Goal: Information Seeking & Learning: Learn about a topic

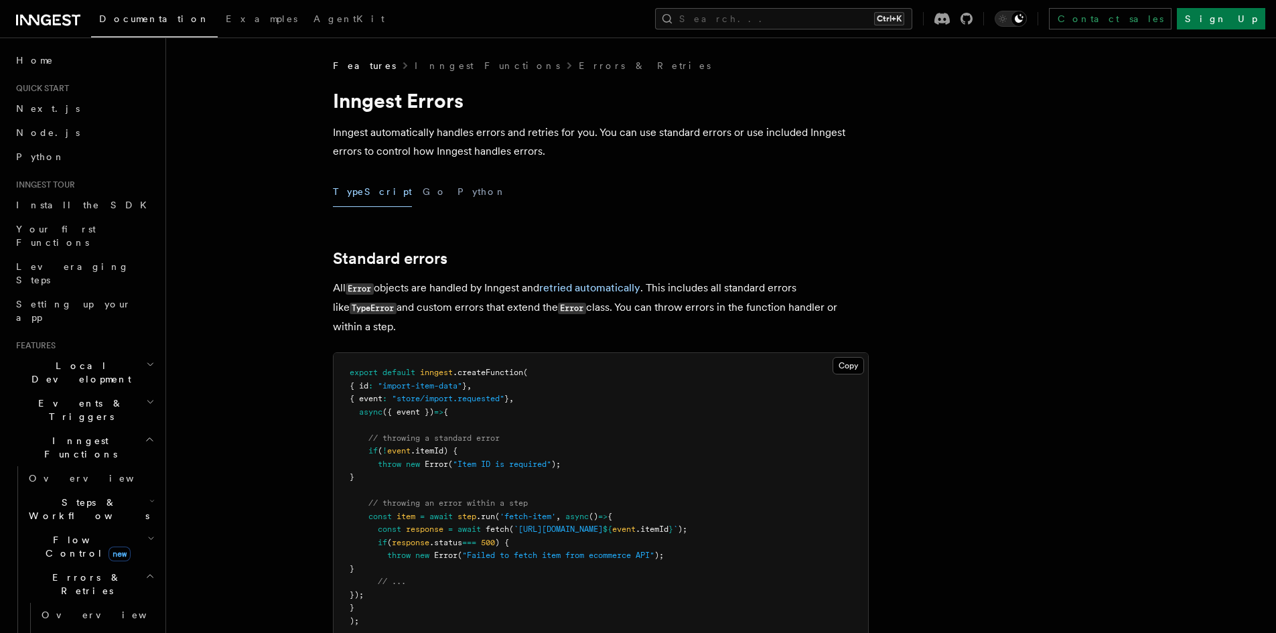
scroll to position [2996, 0]
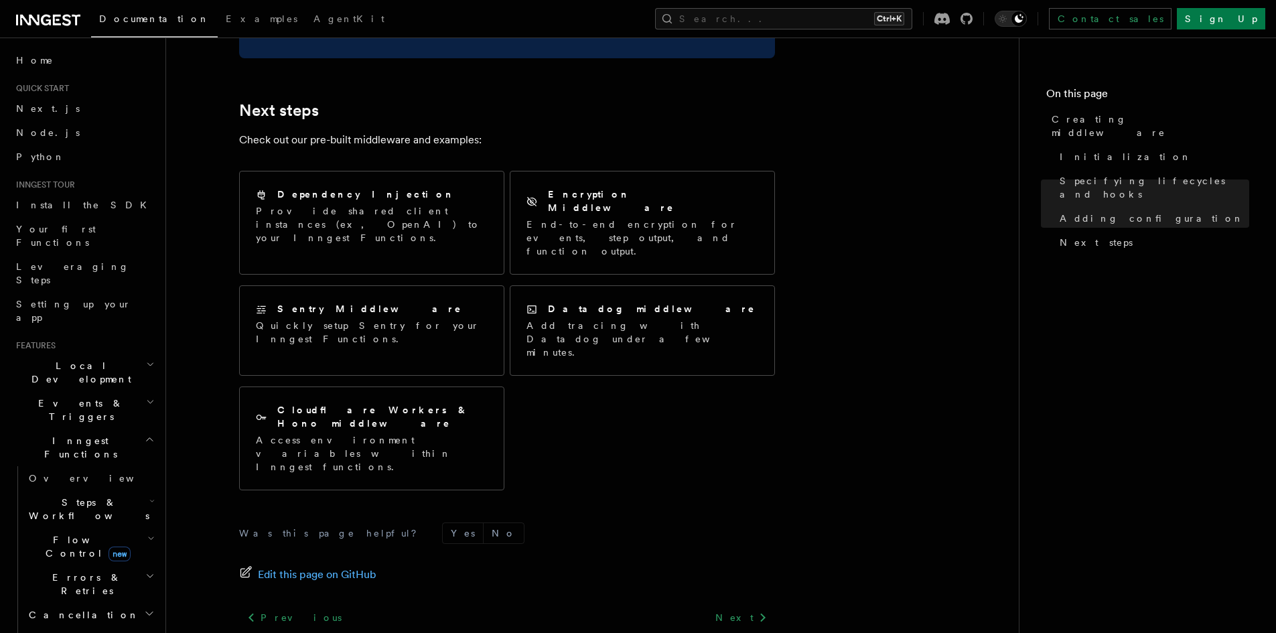
click at [77, 496] on span "Steps & Workflows" at bounding box center [86, 509] width 126 height 27
click at [70, 490] on h2 "Steps & Workflows" at bounding box center [90, 508] width 134 height 37
click at [70, 496] on span "Steps & Workflows" at bounding box center [86, 509] width 126 height 27
click at [80, 534] on span "Overview" at bounding box center [111, 539] width 138 height 11
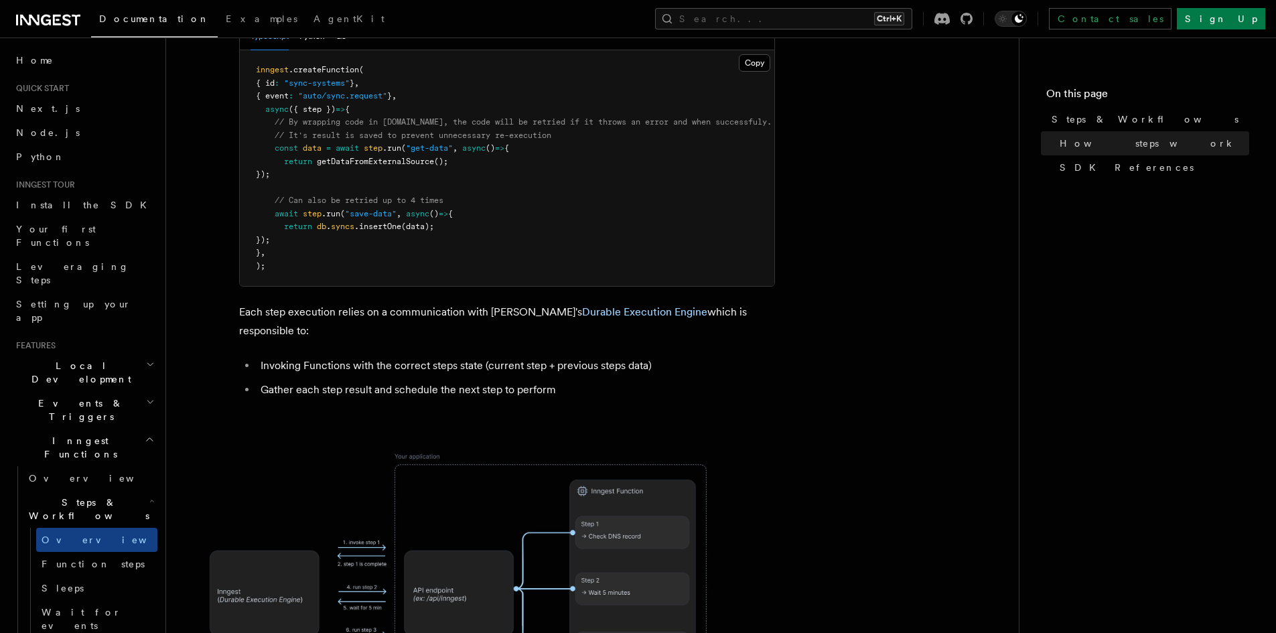
scroll to position [871, 0]
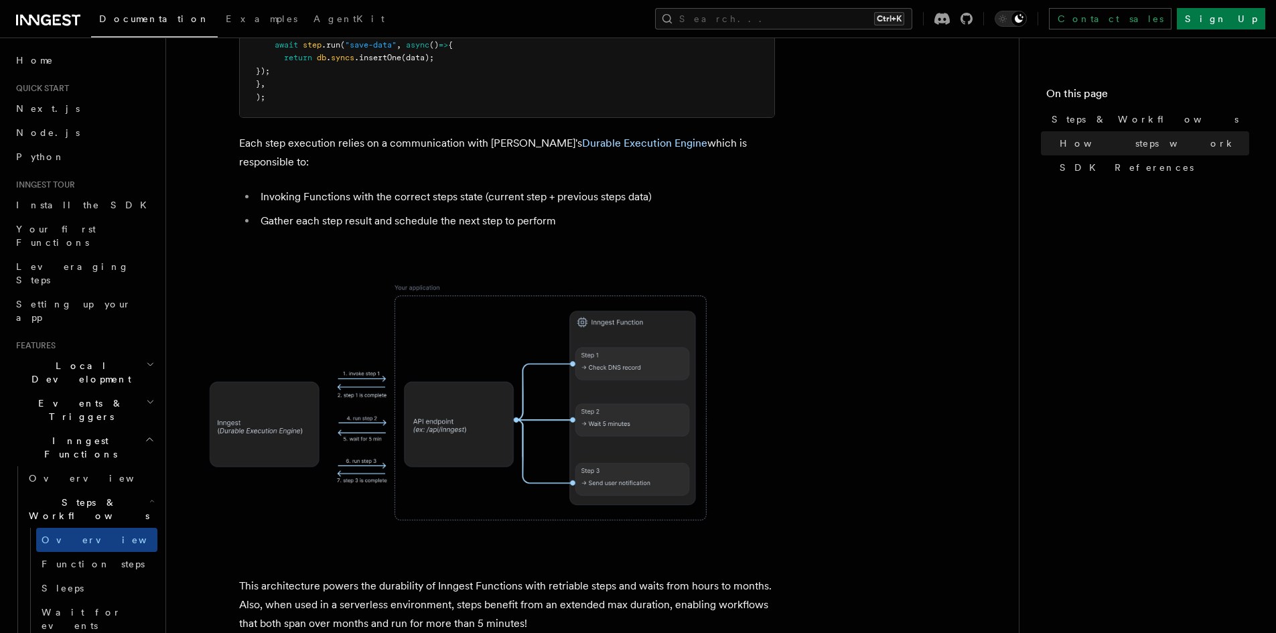
click at [421, 364] on img at bounding box center [455, 401] width 536 height 279
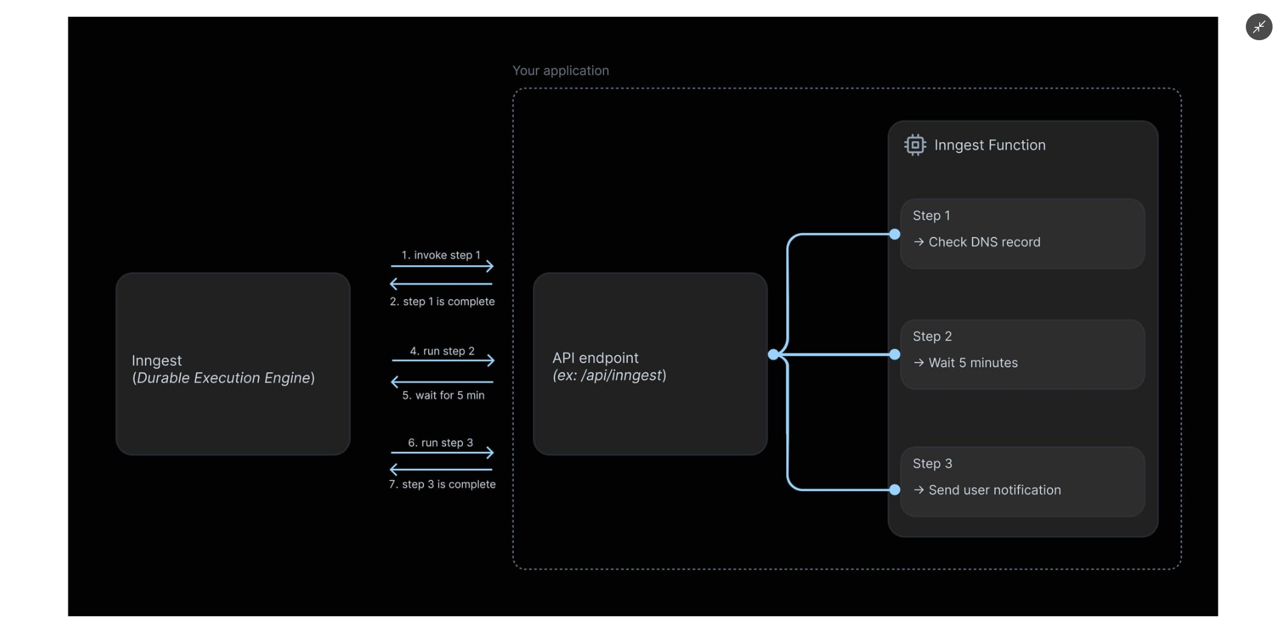
click at [1260, 26] on icon "Minimize image" at bounding box center [1259, 27] width 13 height 13
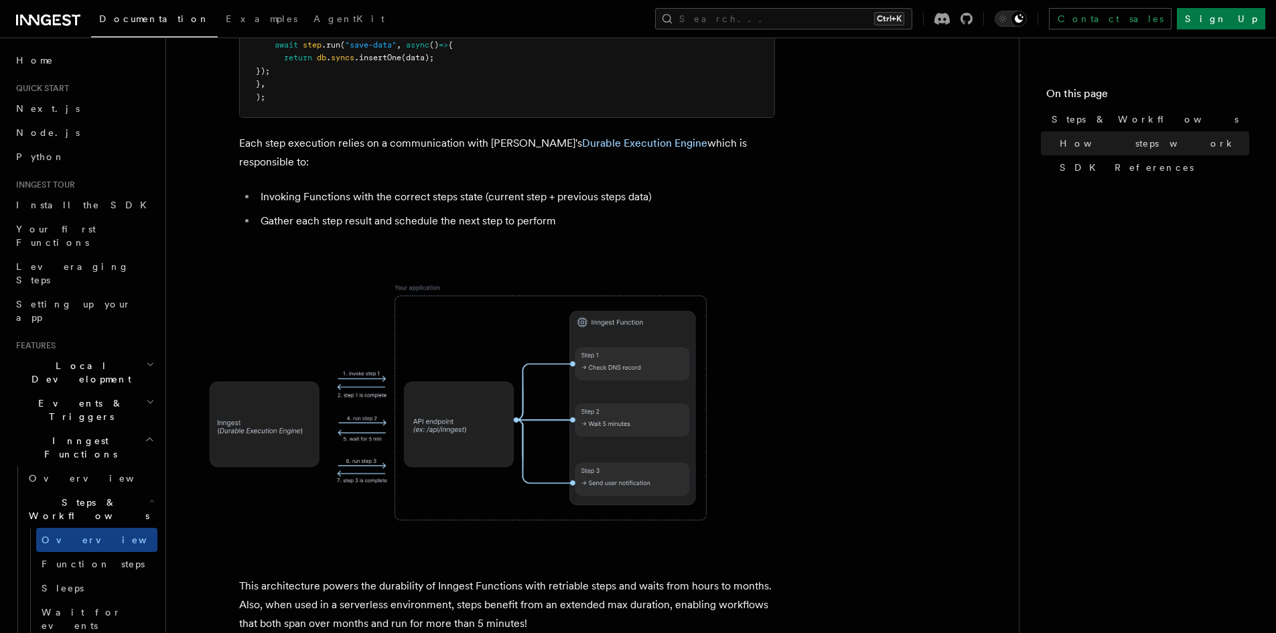
click at [492, 302] on img at bounding box center [455, 401] width 536 height 279
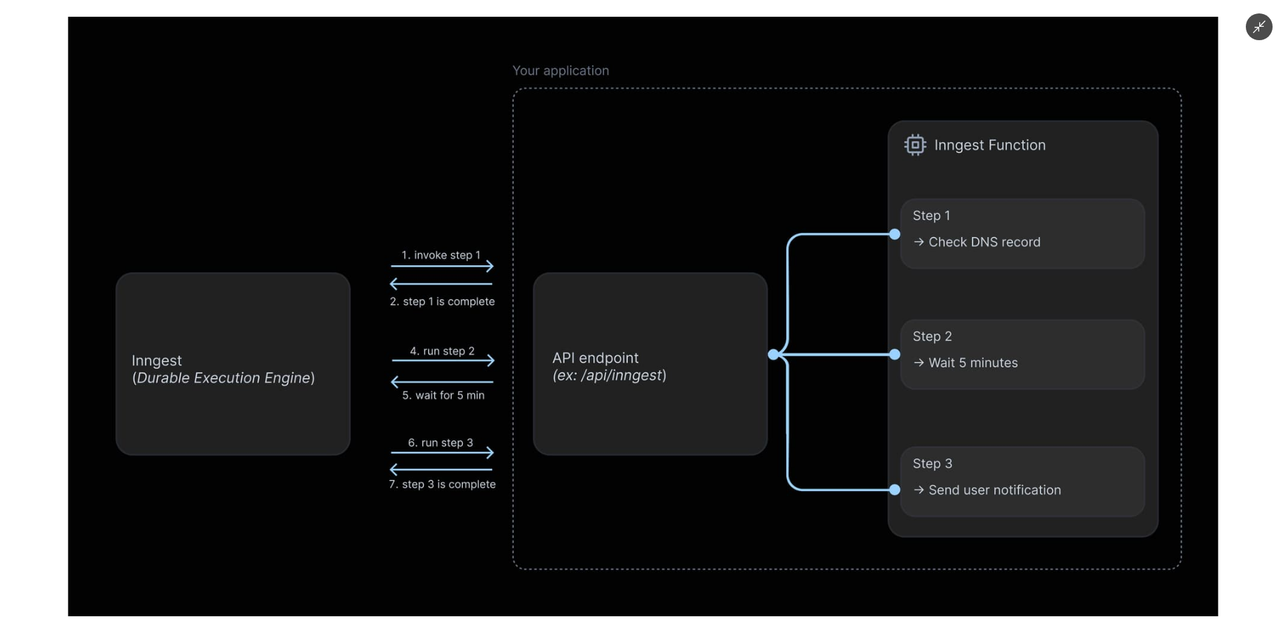
click at [1253, 23] on icon "Minimize image" at bounding box center [1259, 26] width 15 height 15
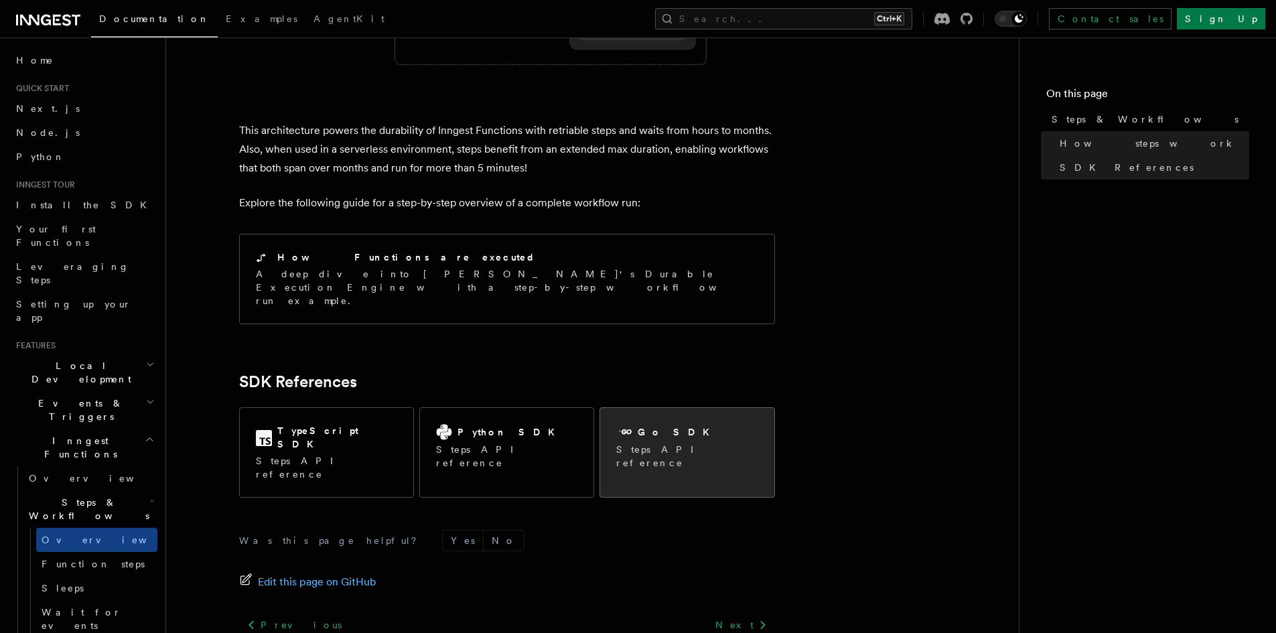
scroll to position [1332, 0]
